Goal: Task Accomplishment & Management: Use online tool/utility

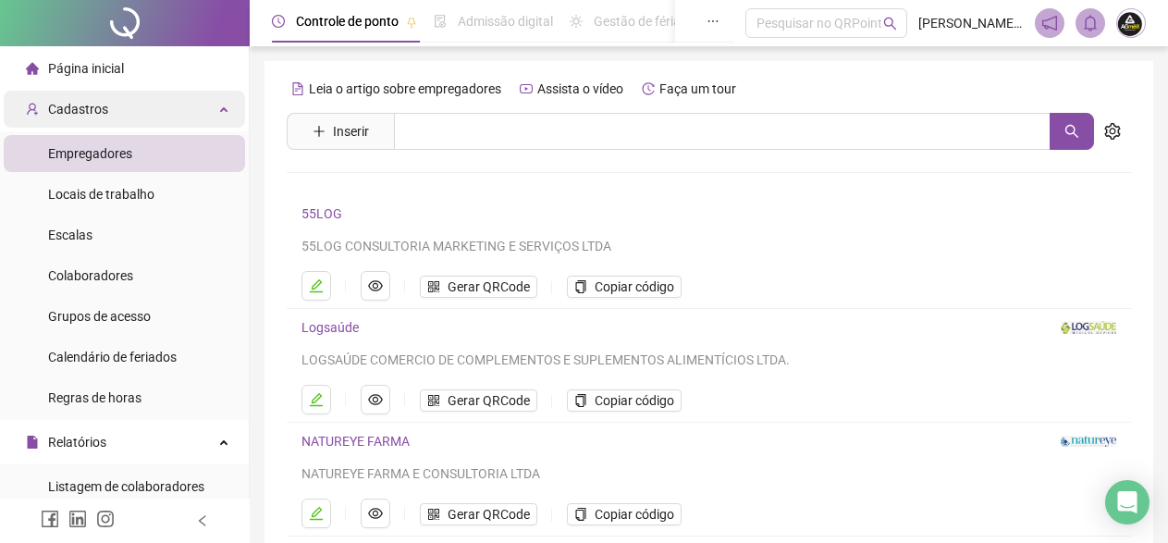
click at [68, 102] on span "Cadastros" at bounding box center [78, 109] width 60 height 15
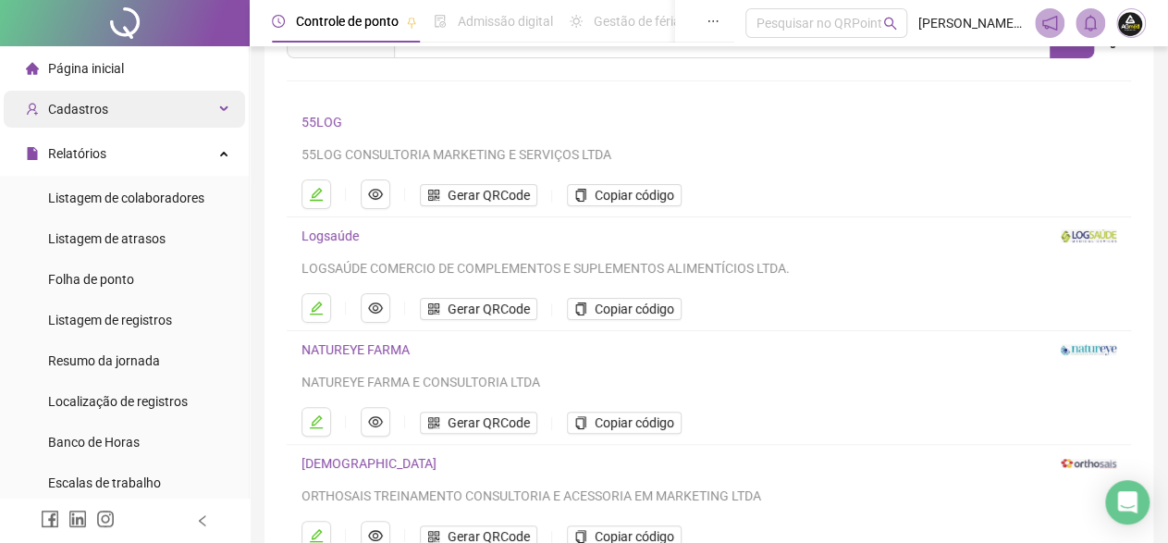
click at [75, 111] on span "Cadastros" at bounding box center [78, 109] width 60 height 15
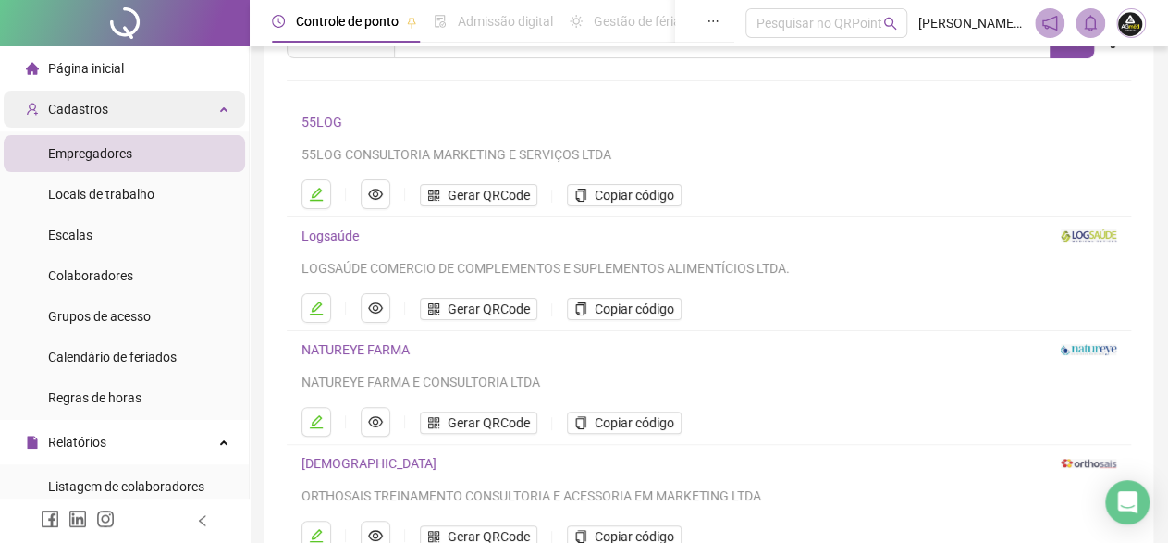
click at [75, 110] on span "Cadastros" at bounding box center [78, 109] width 60 height 15
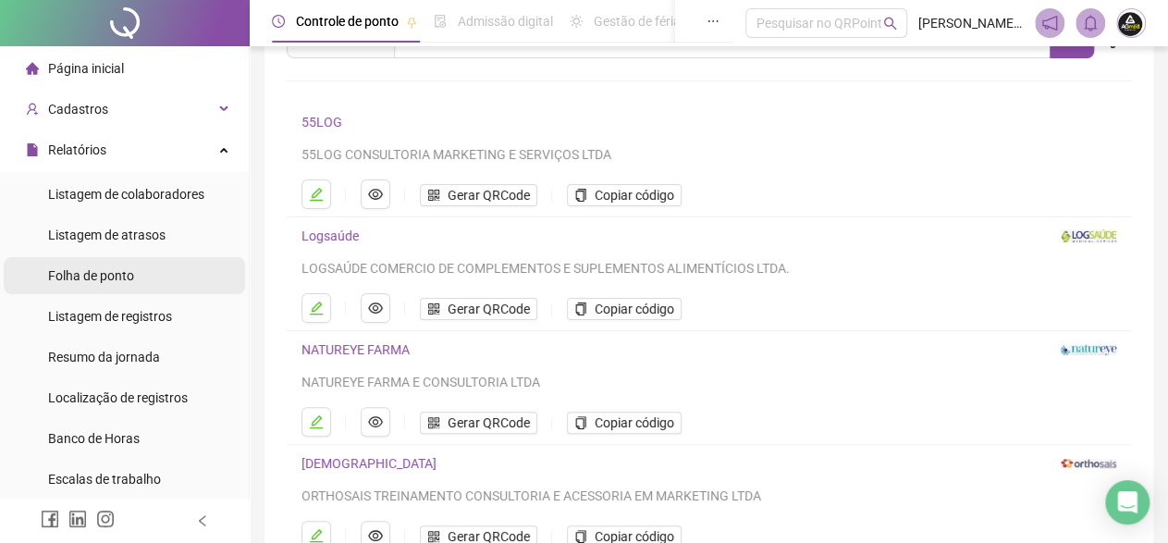
click at [90, 273] on span "Folha de ponto" at bounding box center [91, 275] width 86 height 15
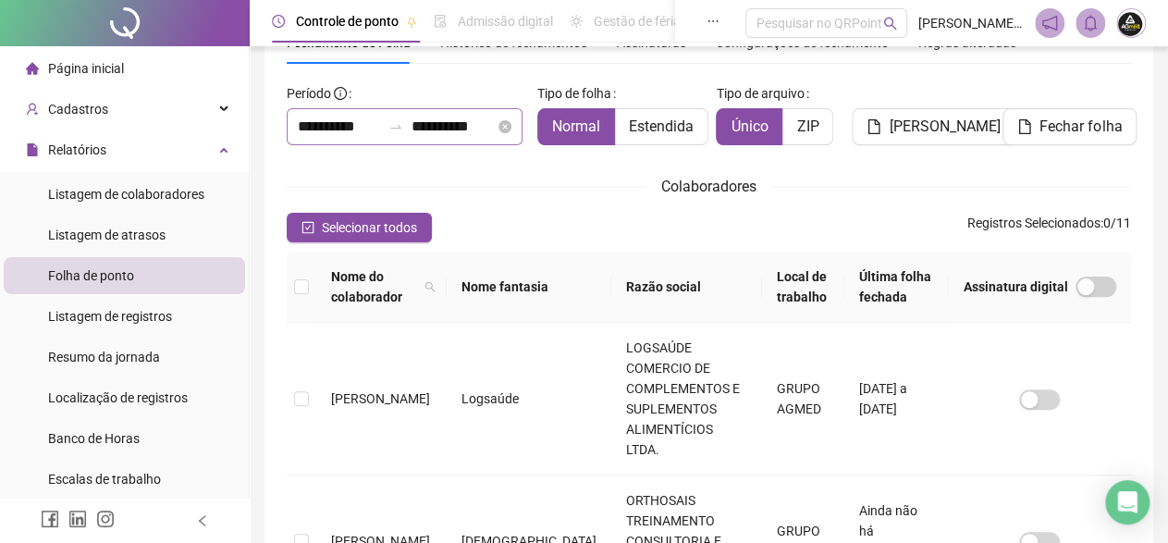
scroll to position [106, 0]
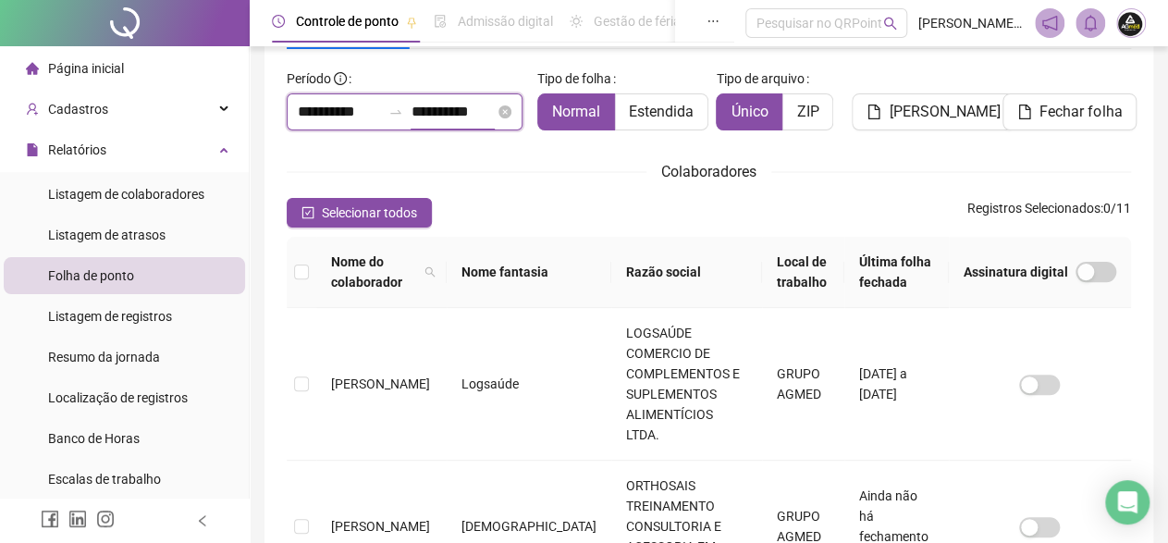
click at [426, 113] on input "**********" at bounding box center [451, 112] width 83 height 22
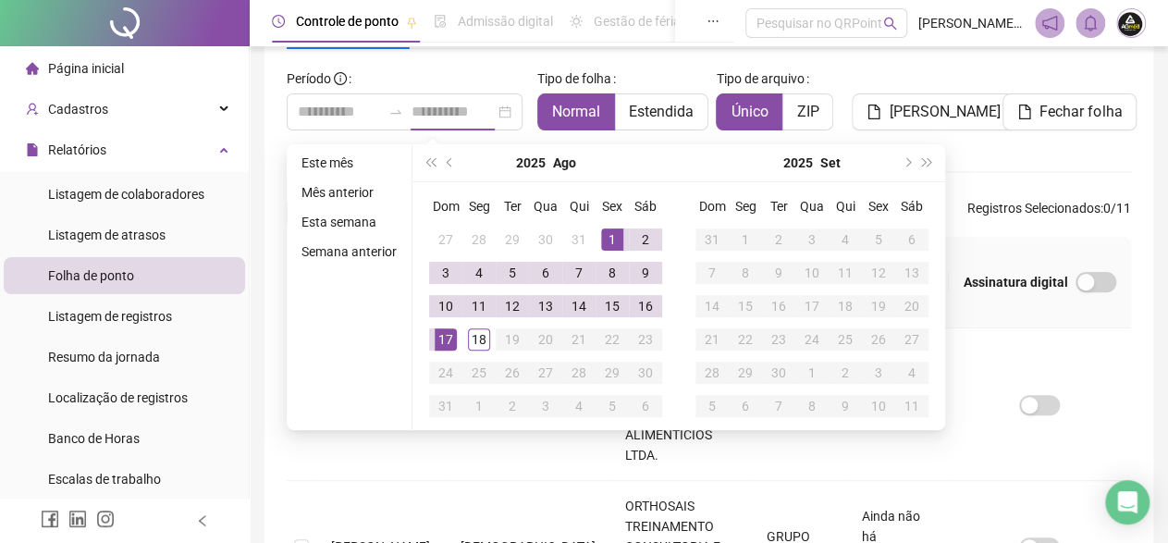
click at [341, 157] on li "Este mês" at bounding box center [349, 163] width 110 height 22
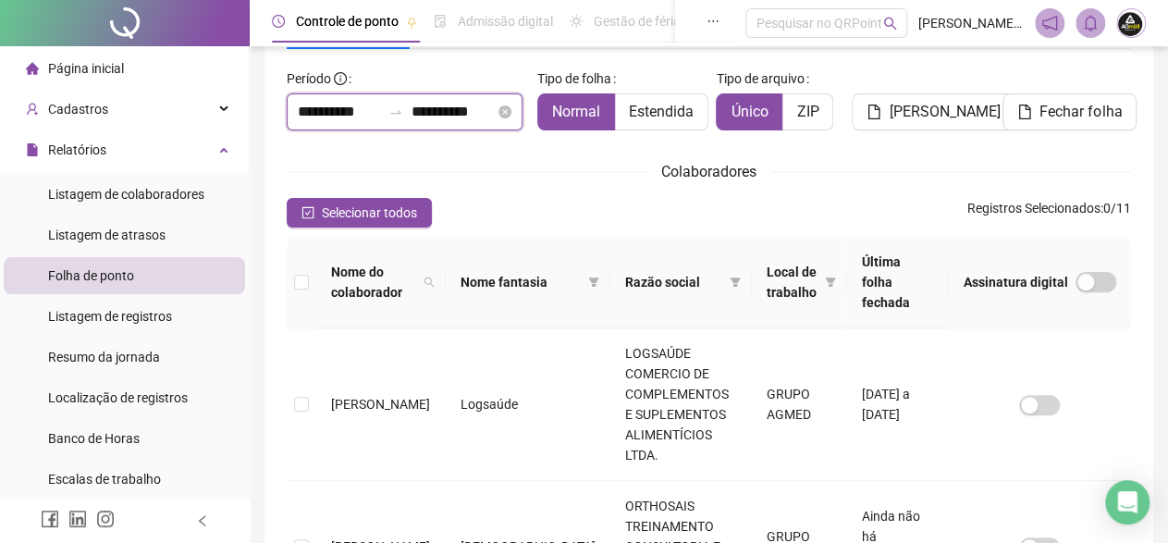
click at [419, 115] on input "**********" at bounding box center [451, 112] width 83 height 22
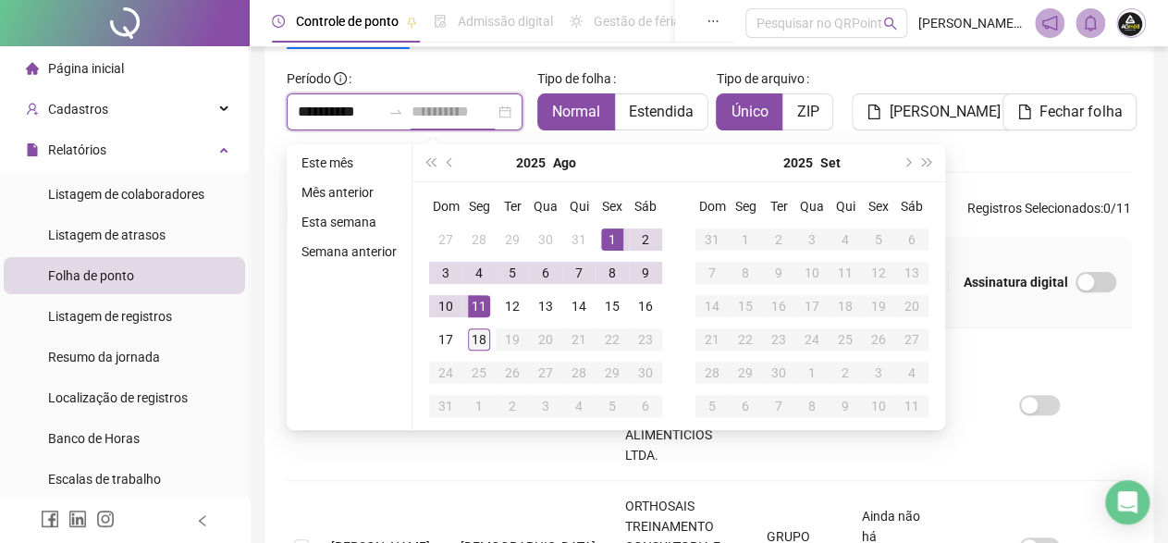
type input "**********"
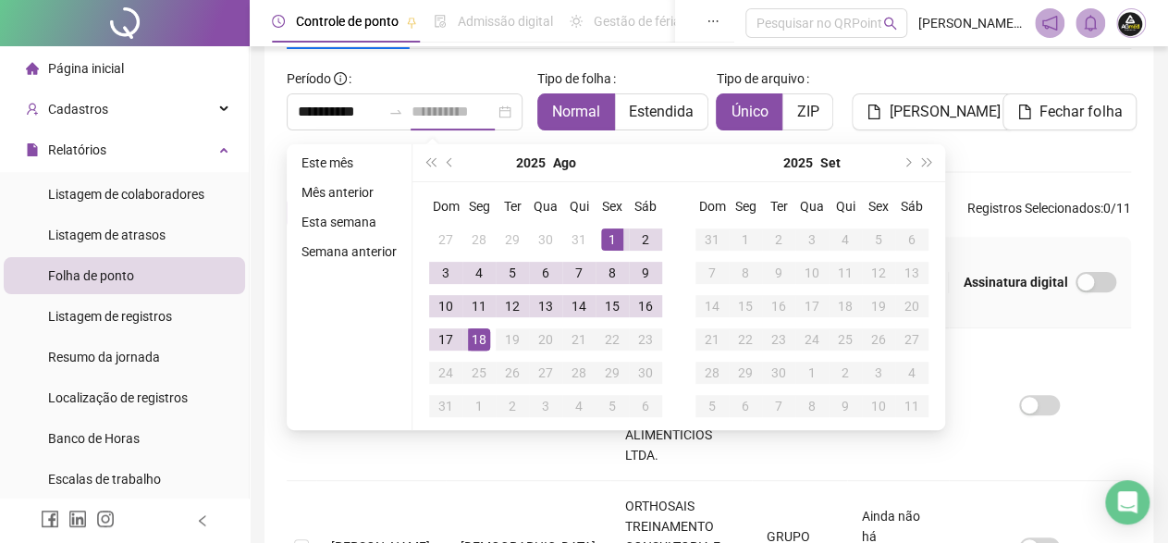
click at [478, 337] on div "18" at bounding box center [479, 339] width 22 height 22
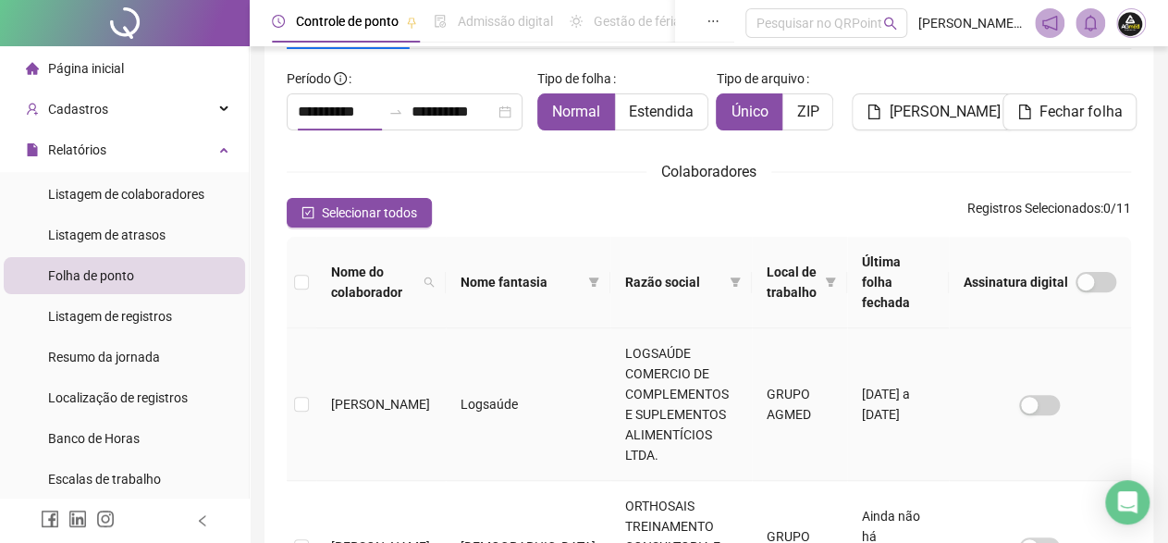
type input "**********"
click at [362, 206] on span "Selecionar todos" at bounding box center [369, 212] width 95 height 20
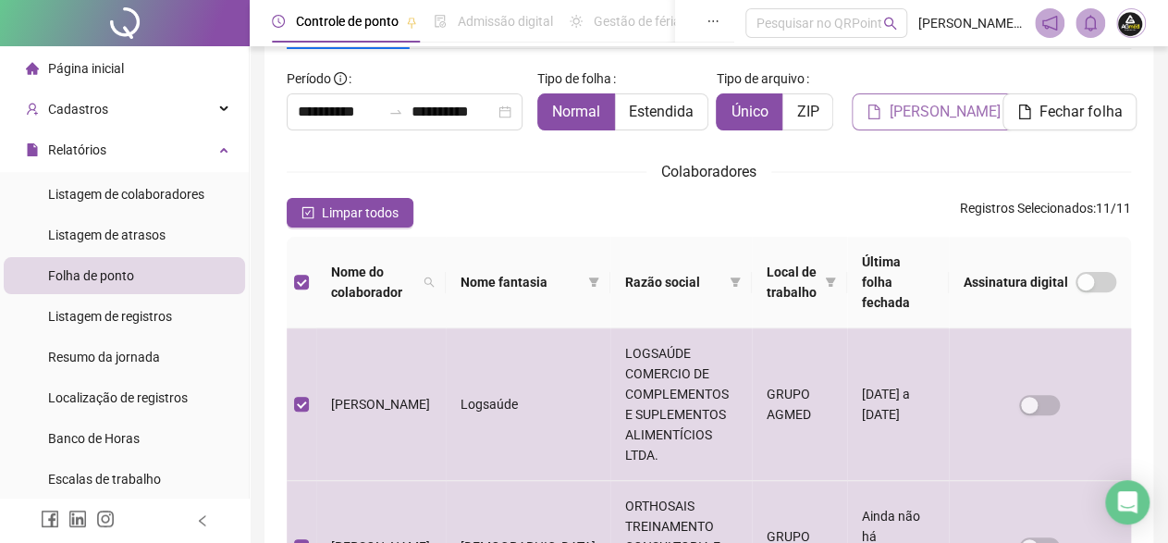
click at [901, 114] on span "[PERSON_NAME]" at bounding box center [943, 112] width 111 height 22
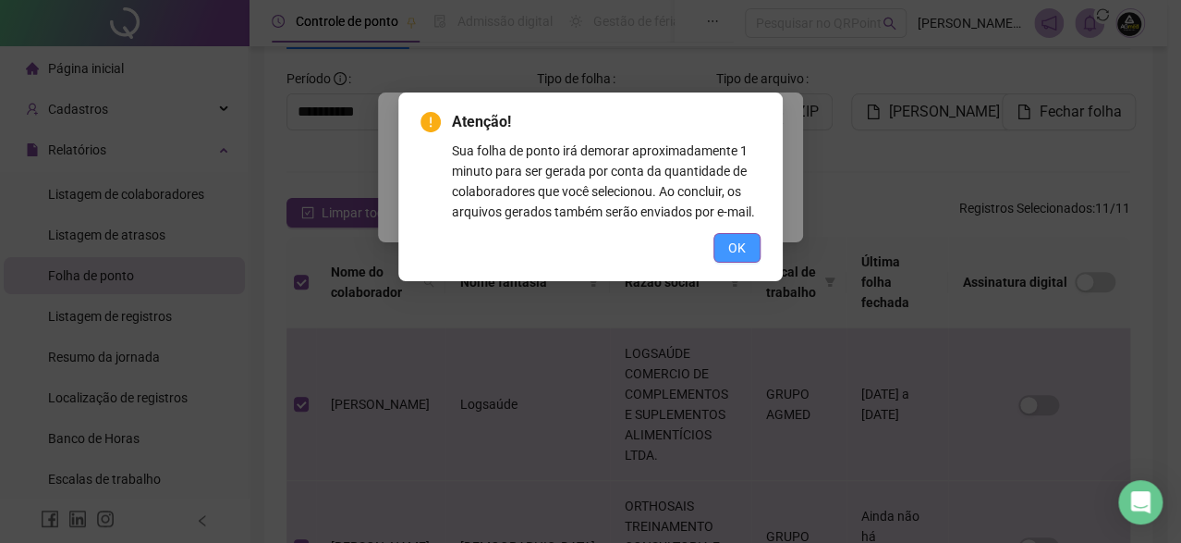
click at [741, 244] on span "OK" at bounding box center [737, 248] width 18 height 20
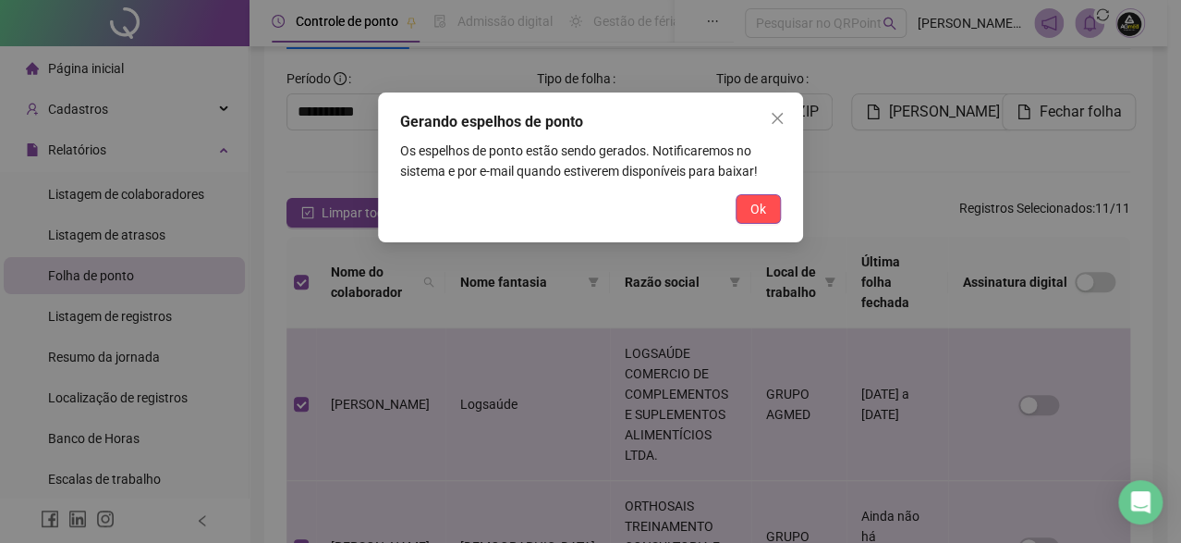
click at [757, 223] on button "Ok" at bounding box center [758, 209] width 45 height 30
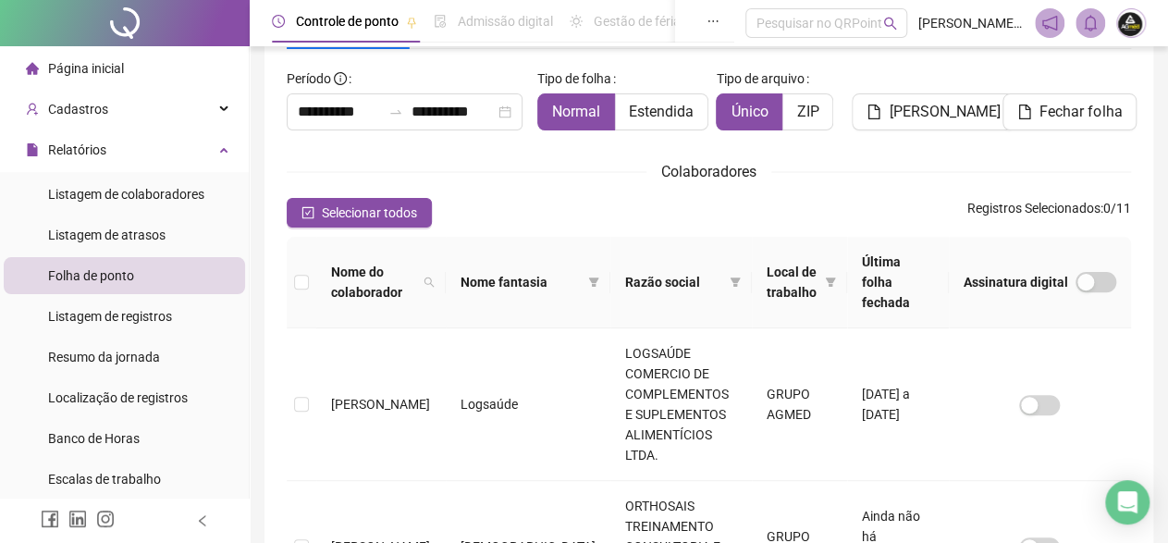
click at [1086, 34] on span at bounding box center [1090, 23] width 30 height 30
click at [390, 209] on span "Selecionar todos" at bounding box center [369, 212] width 95 height 20
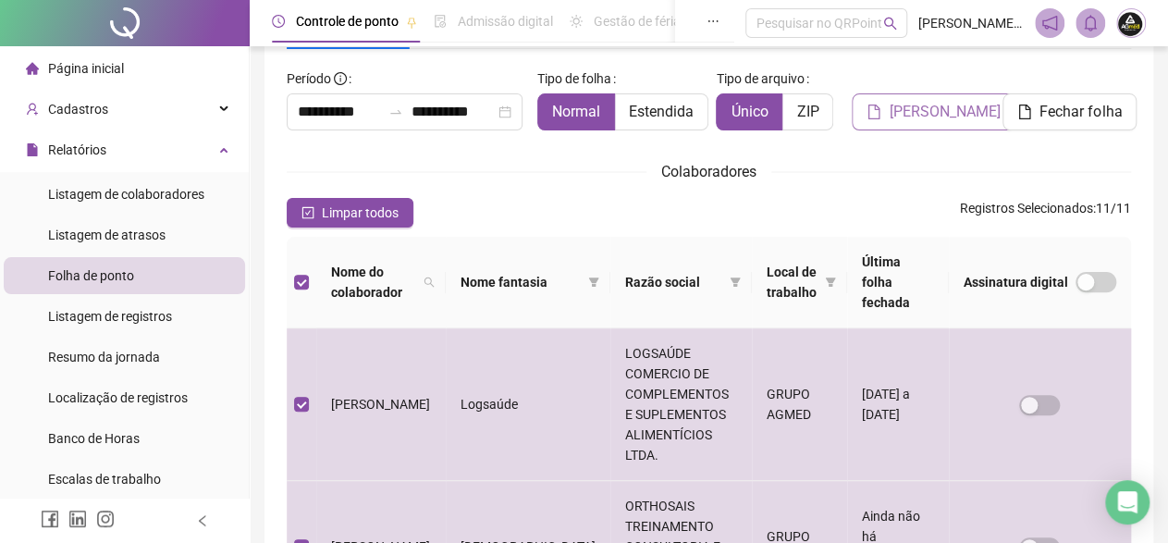
click at [906, 118] on span "[PERSON_NAME]" at bounding box center [943, 112] width 111 height 22
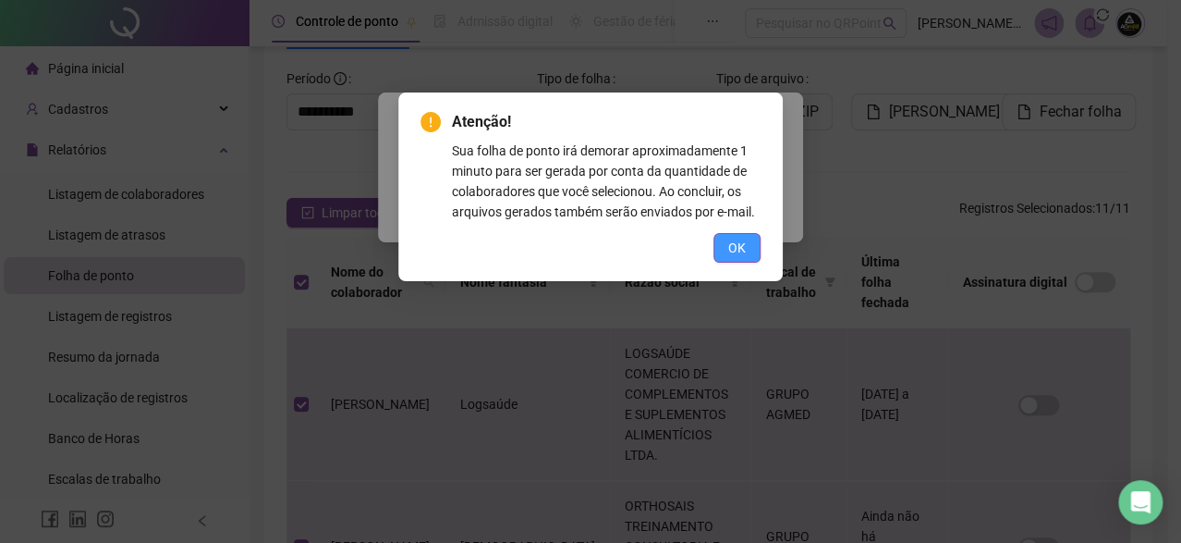
click at [723, 256] on button "OK" at bounding box center [737, 248] width 47 height 30
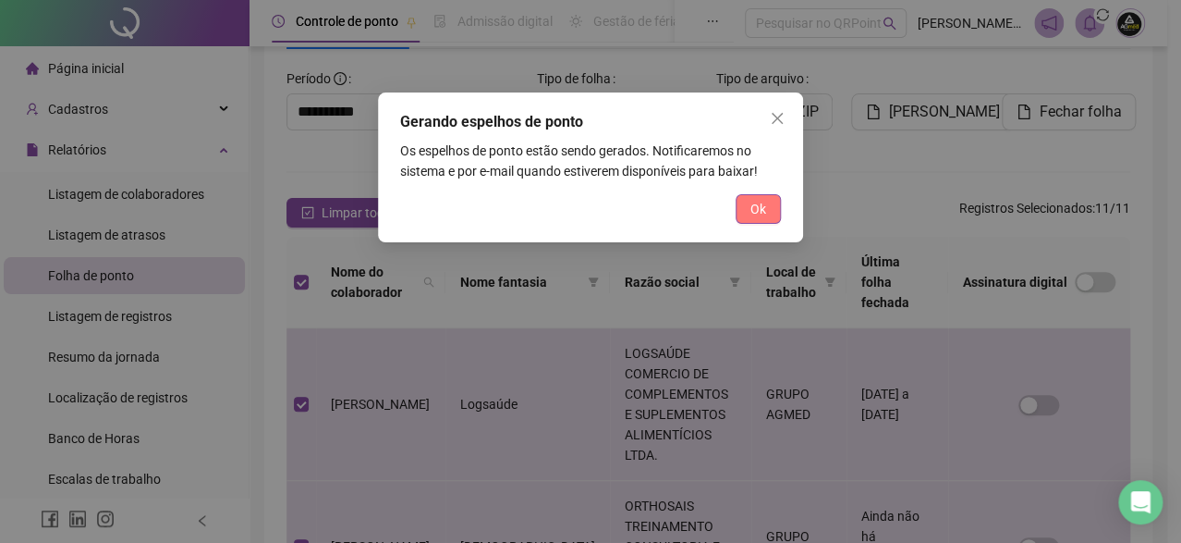
click at [758, 214] on span "Ok" at bounding box center [759, 209] width 16 height 20
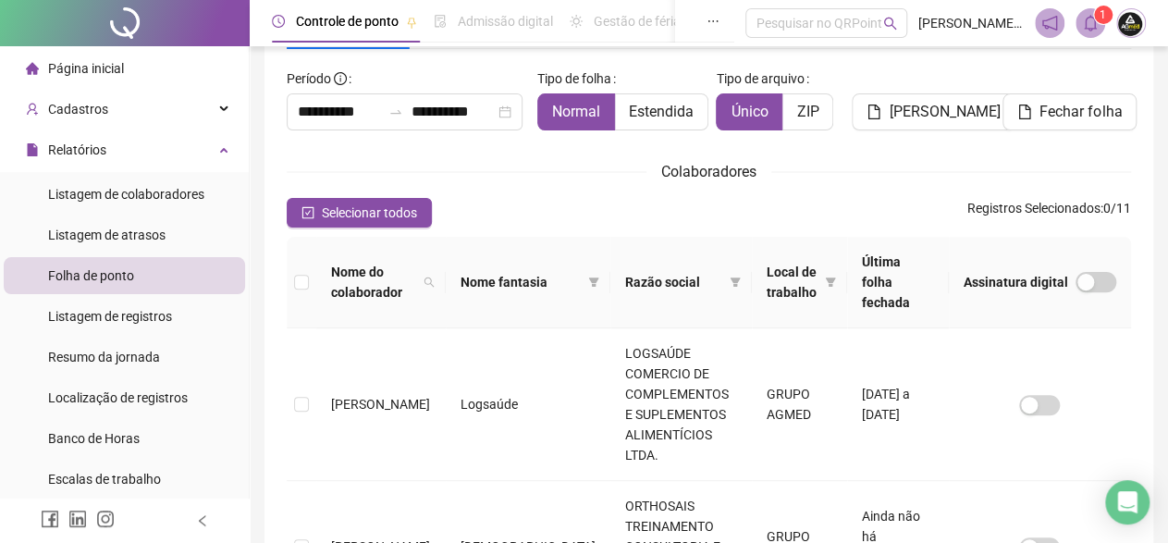
click at [1090, 31] on icon "bell" at bounding box center [1089, 23] width 13 height 17
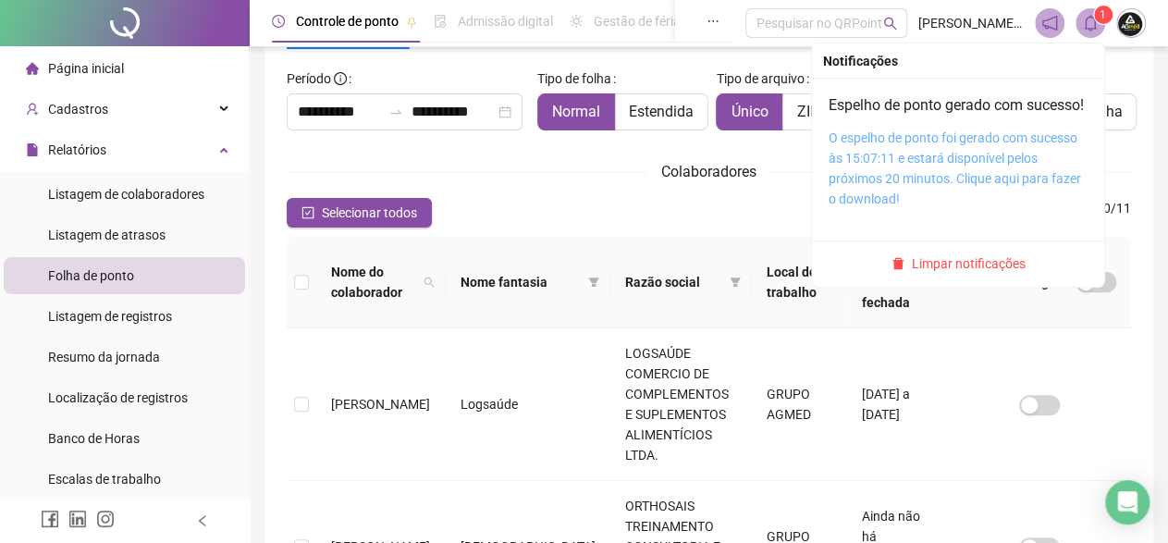
click at [1030, 171] on link "O espelho de ponto foi gerado com sucesso às 15:07:11 e estará disponível pelos…" at bounding box center [954, 168] width 252 height 76
